Goal: Find specific page/section: Find specific page/section

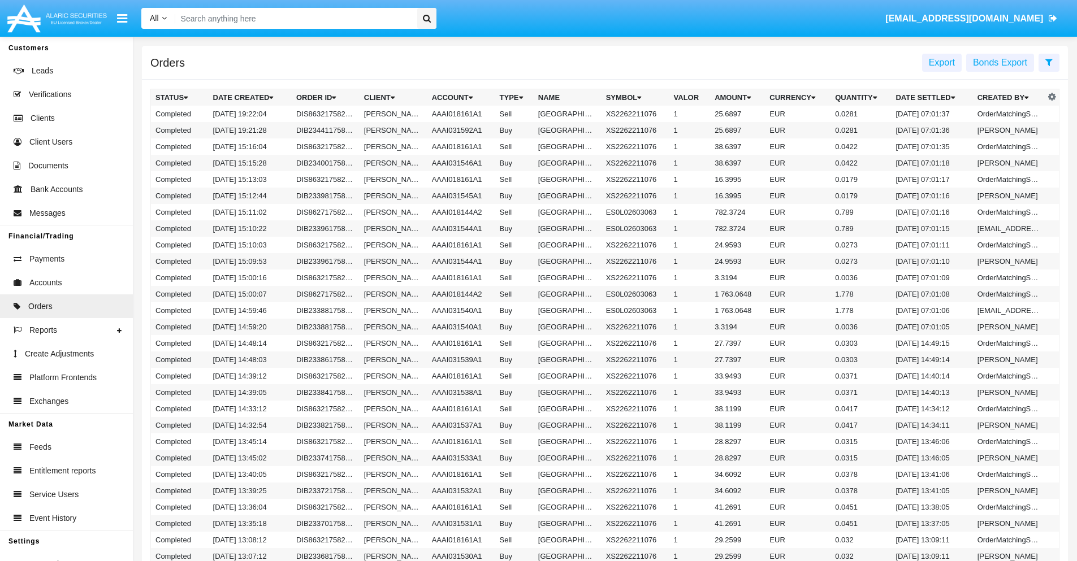
click at [942, 62] on span "Export" at bounding box center [942, 63] width 26 height 10
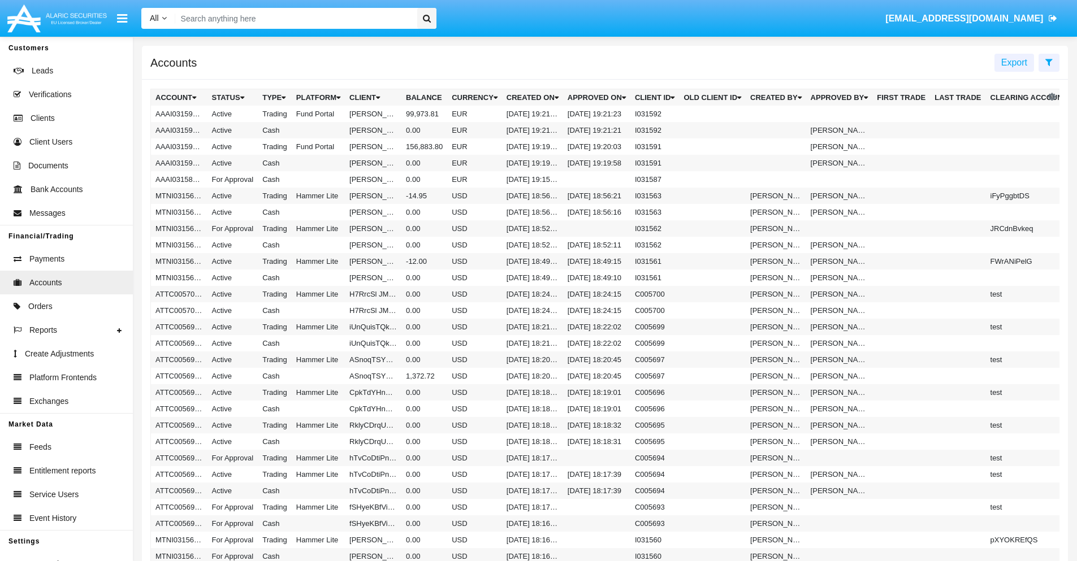
click at [1014, 62] on span "Export" at bounding box center [1014, 63] width 26 height 10
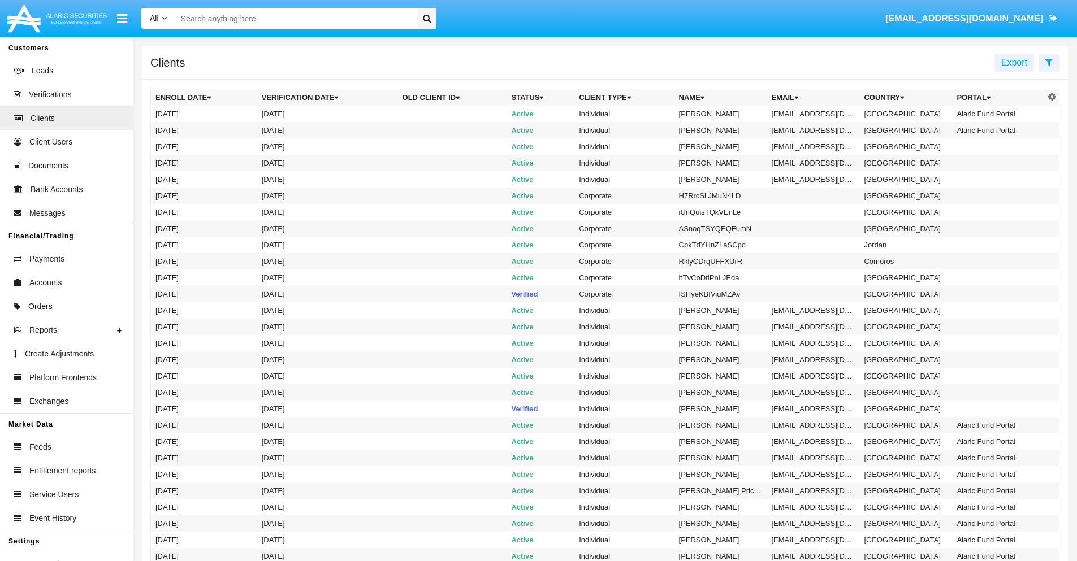
click at [1014, 62] on span "Export" at bounding box center [1014, 63] width 26 height 10
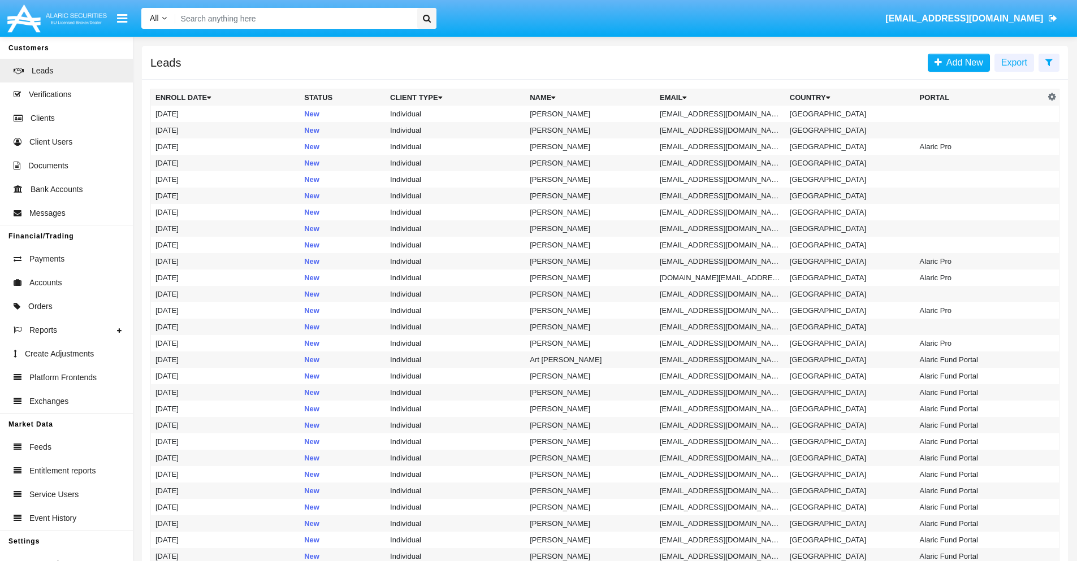
click at [1014, 62] on span "Export" at bounding box center [1014, 63] width 26 height 10
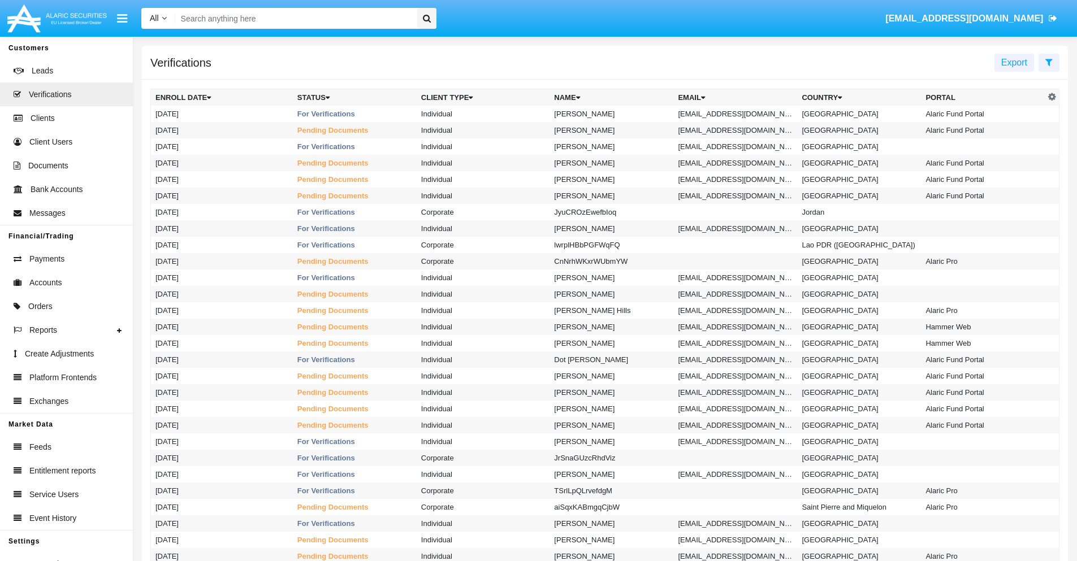
click at [1014, 62] on span "Export" at bounding box center [1014, 63] width 26 height 10
